Goal: Information Seeking & Learning: Learn about a topic

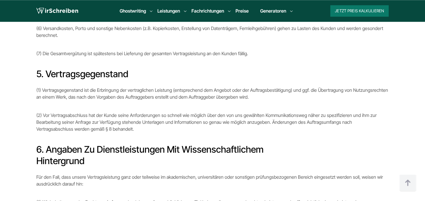
scroll to position [513, 0]
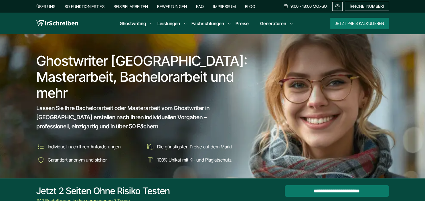
click at [101, 70] on h1 "Ghostwriter [GEOGRAPHIC_DATA]: Masterarbeit, Bachelorarbeit und mehr" at bounding box center [143, 77] width 215 height 48
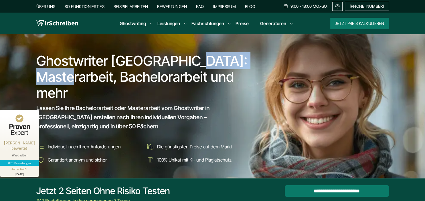
click at [101, 70] on h1 "Ghostwriter [GEOGRAPHIC_DATA]: Masterarbeit, Bachelorarbeit und mehr" at bounding box center [143, 77] width 215 height 48
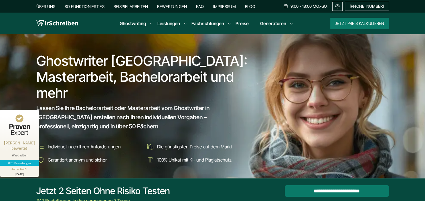
click at [101, 70] on h1 "Ghostwriter [GEOGRAPHIC_DATA]: Masterarbeit, Bachelorarbeit und mehr" at bounding box center [143, 77] width 215 height 48
click at [100, 64] on h1 "Ghostwriter [GEOGRAPHIC_DATA]: Masterarbeit, Bachelorarbeit und mehr" at bounding box center [143, 77] width 215 height 48
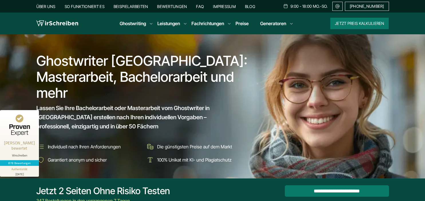
click at [106, 80] on h1 "Ghostwriter [GEOGRAPHIC_DATA]: Masterarbeit, Bachelorarbeit und mehr" at bounding box center [143, 77] width 215 height 48
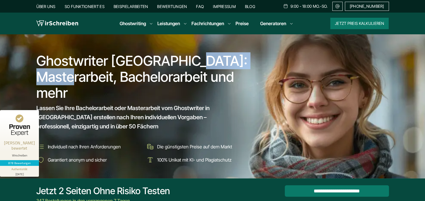
click at [106, 80] on h1 "Ghostwriter [GEOGRAPHIC_DATA]: Masterarbeit, Bachelorarbeit und mehr" at bounding box center [143, 77] width 215 height 48
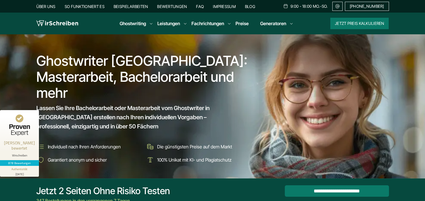
click at [113, 62] on h1 "Ghostwriter [GEOGRAPHIC_DATA]: Masterarbeit, Bachelorarbeit und mehr" at bounding box center [143, 77] width 215 height 48
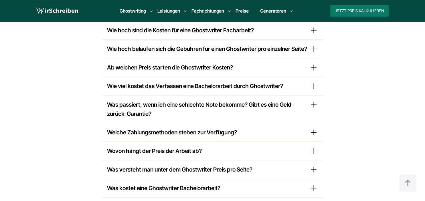
scroll to position [3636, 0]
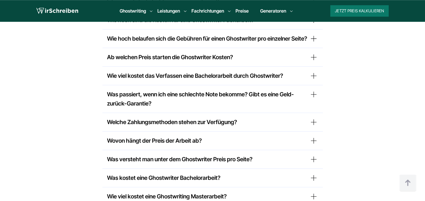
click at [312, 90] on summary "Was passiert, wenn ich eine schlechte Note bekomme? Gibt es eine Geld-zurück-Ga…" at bounding box center [212, 99] width 211 height 18
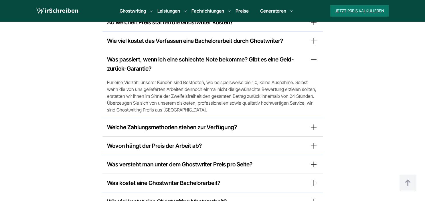
scroll to position [3619, 0]
